Goal: Task Accomplishment & Management: Manage account settings

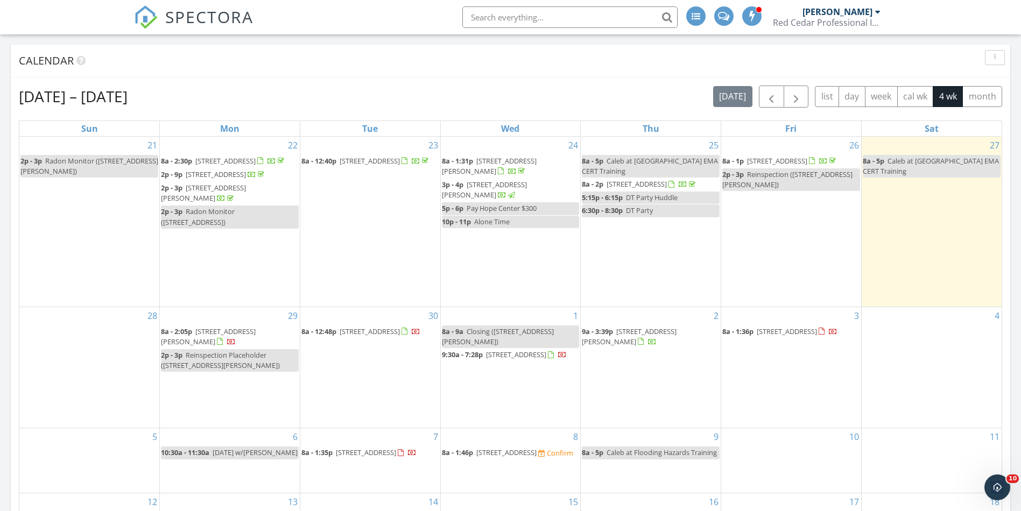
scroll to position [81, 0]
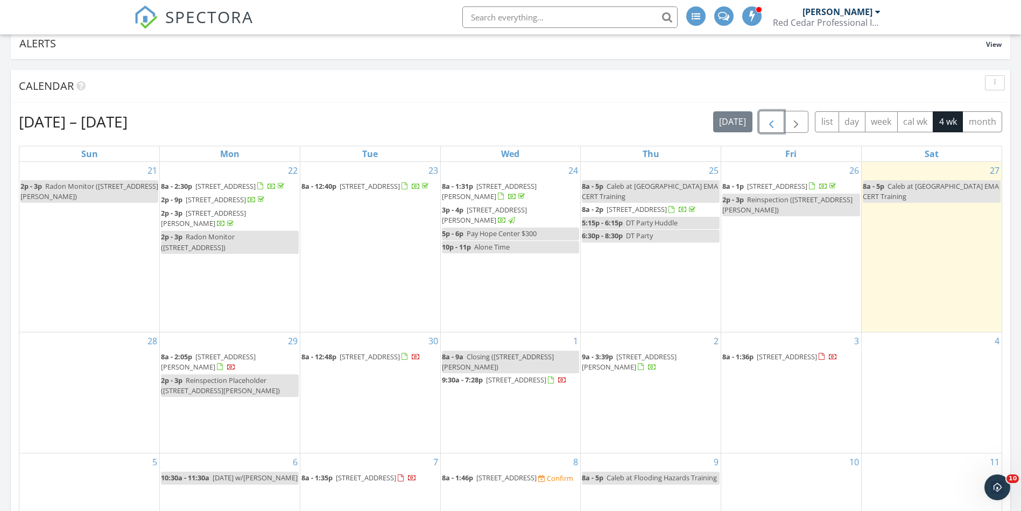
click at [766, 125] on span "button" at bounding box center [771, 122] width 13 height 13
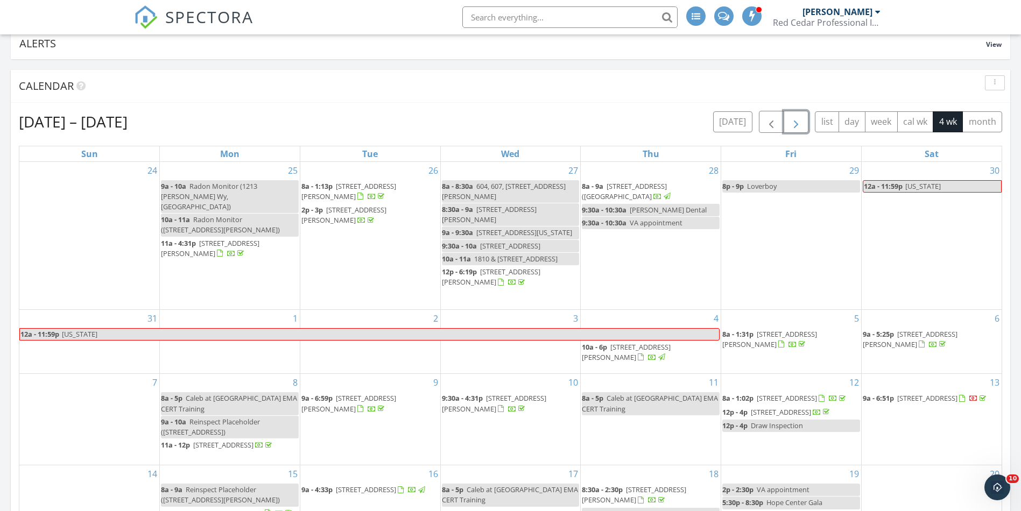
click at [793, 128] on span "button" at bounding box center [796, 122] width 13 height 13
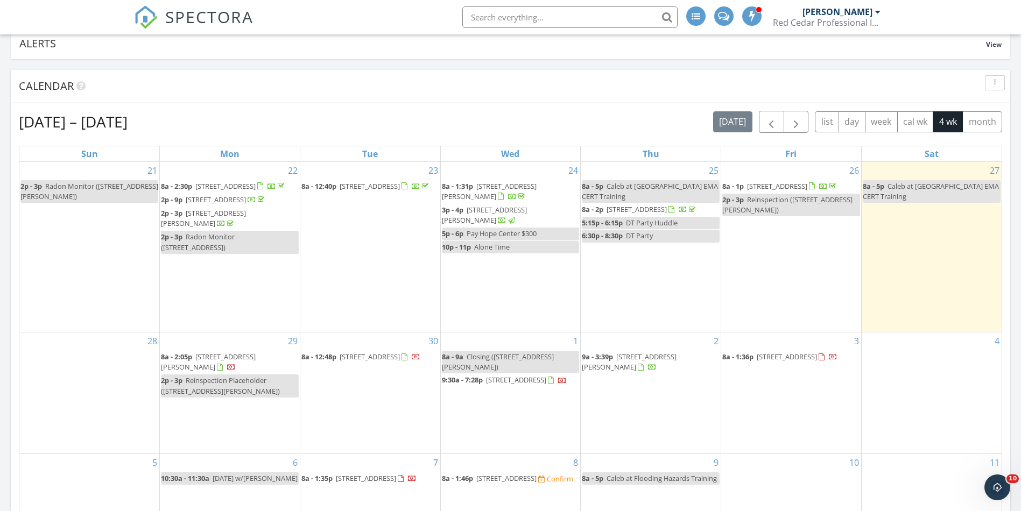
click at [259, 108] on div "[DATE] – [DATE] [DATE] list day week cal wk 4 wk month Sun Mon Tue Wed Thu Fri …" at bounding box center [511, 347] width 1000 height 489
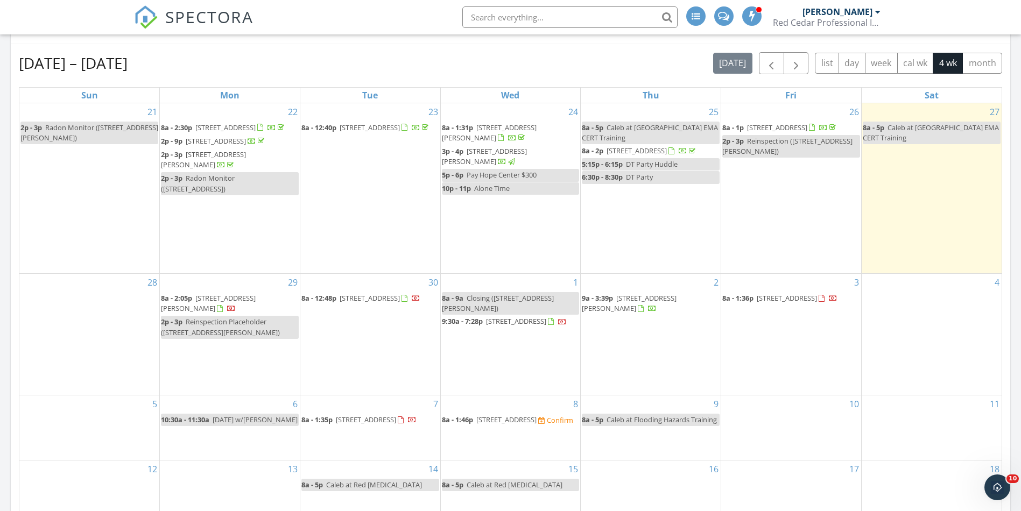
scroll to position [161, 0]
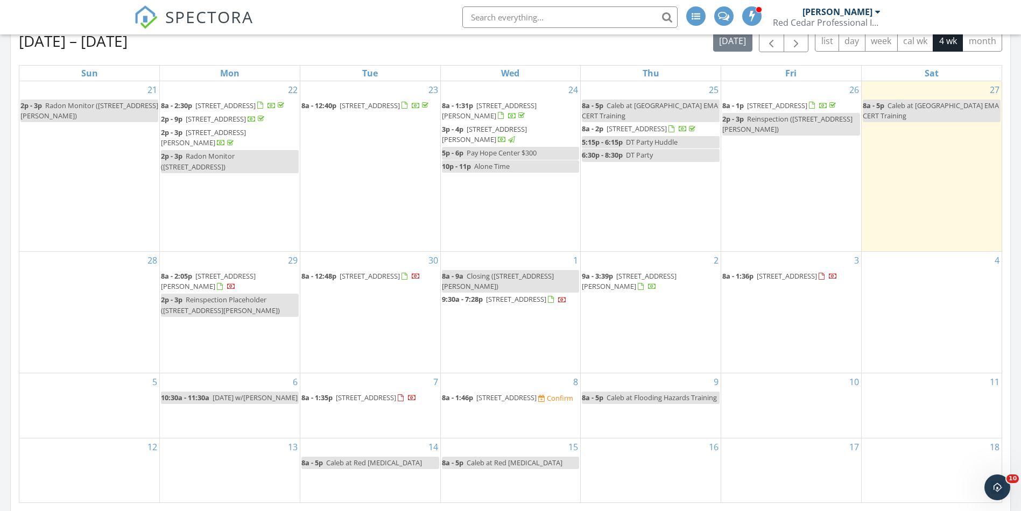
click at [217, 290] on span "535 Caskey Dr, Clarksville 37042" at bounding box center [208, 281] width 95 height 20
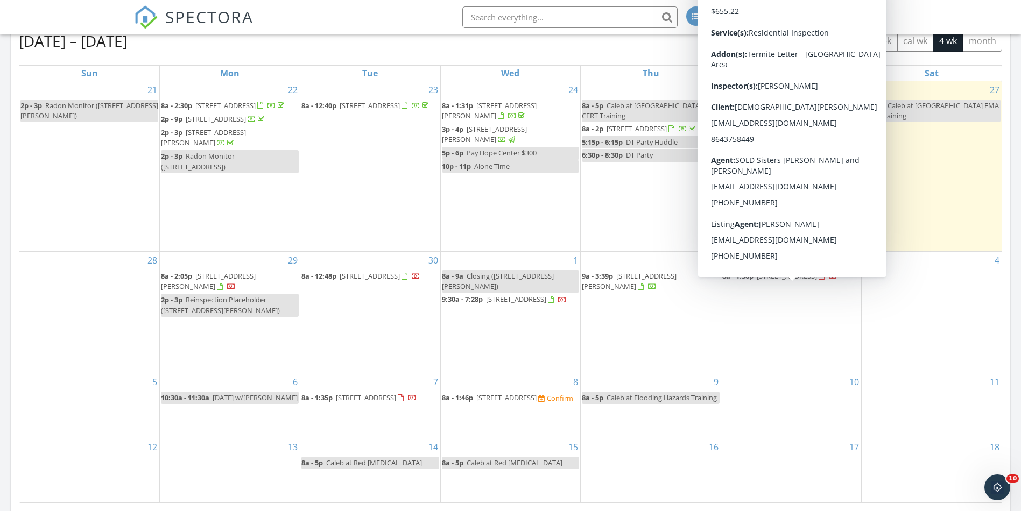
click at [794, 282] on span "8a - 1:36p 1006 Whitney Dr , Clarksville 37042" at bounding box center [779, 276] width 115 height 11
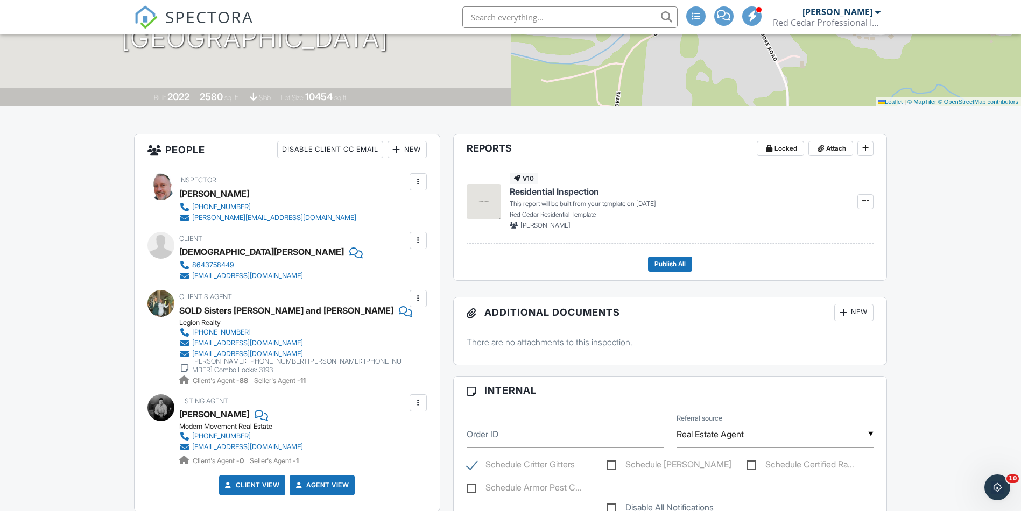
scroll to position [81, 0]
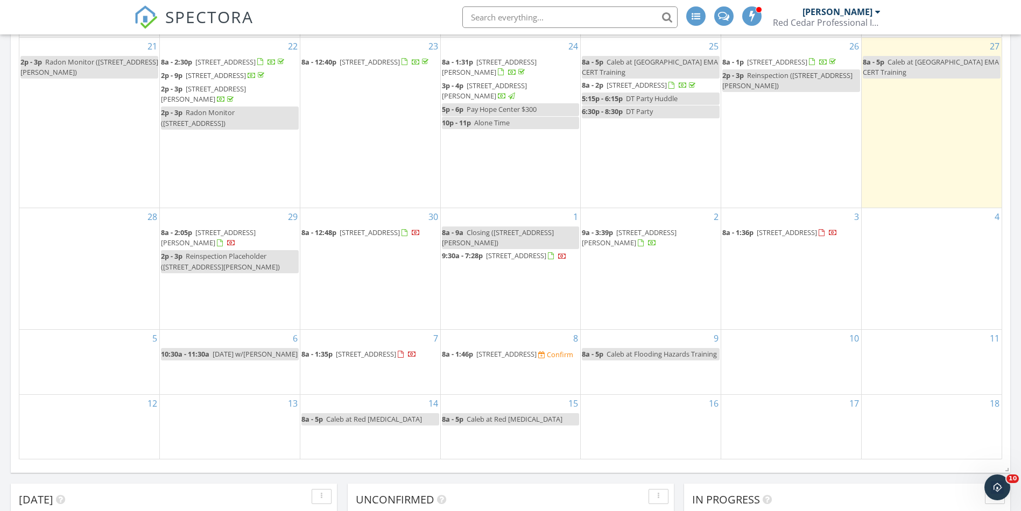
scroll to position [286, 0]
